Goal: Task Accomplishment & Management: Use online tool/utility

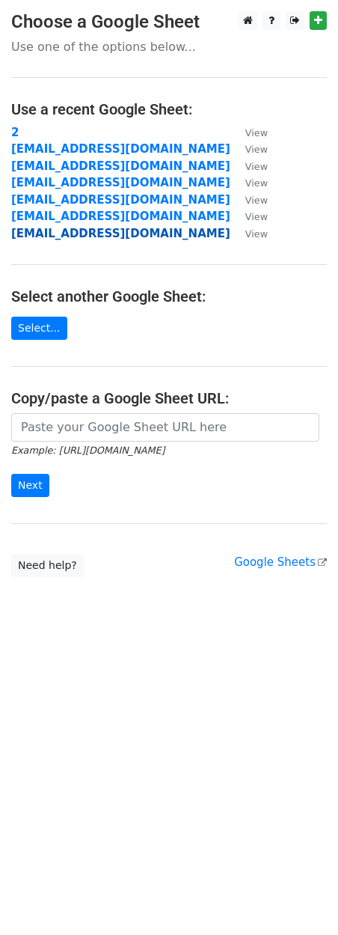
click at [85, 235] on strong "[EMAIL_ADDRESS][DOMAIN_NAME]" at bounding box center [120, 233] width 219 height 13
click at [123, 237] on strong "hoodcookie05@gmail.com" at bounding box center [120, 233] width 219 height 13
click at [67, 237] on strong "fazanally1@gmail.com" at bounding box center [120, 233] width 219 height 13
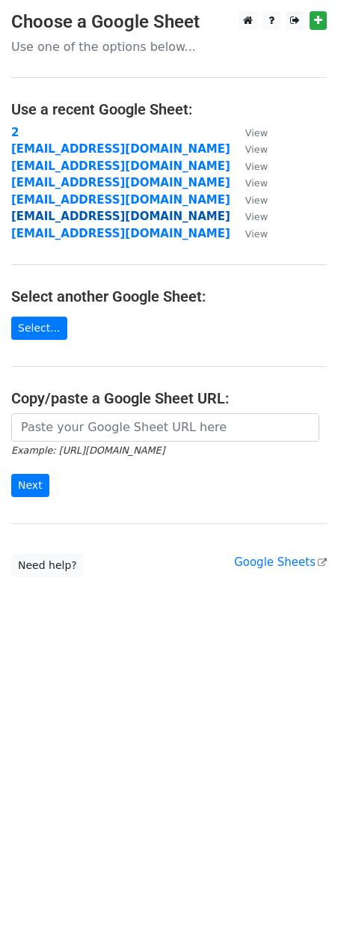
click at [67, 218] on strong "[EMAIL_ADDRESS][DOMAIN_NAME]" at bounding box center [120, 216] width 219 height 13
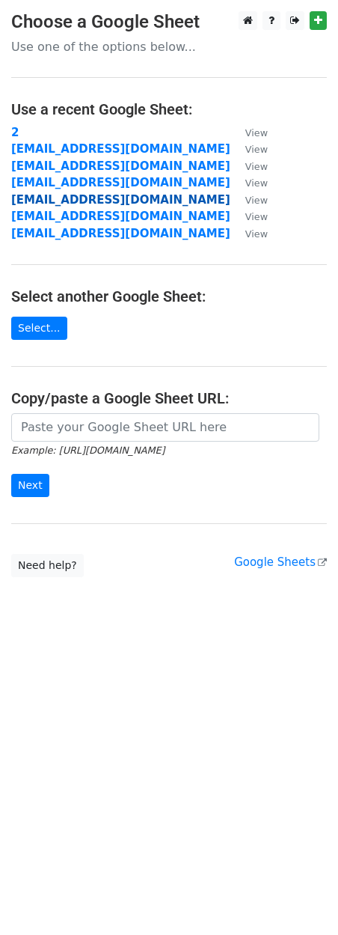
click at [81, 197] on strong "[EMAIL_ADDRESS][DOMAIN_NAME]" at bounding box center [120, 199] width 219 height 13
click at [85, 193] on strong "[EMAIL_ADDRESS][DOMAIN_NAME]" at bounding box center [120, 199] width 219 height 13
